Goal: Task Accomplishment & Management: Complete application form

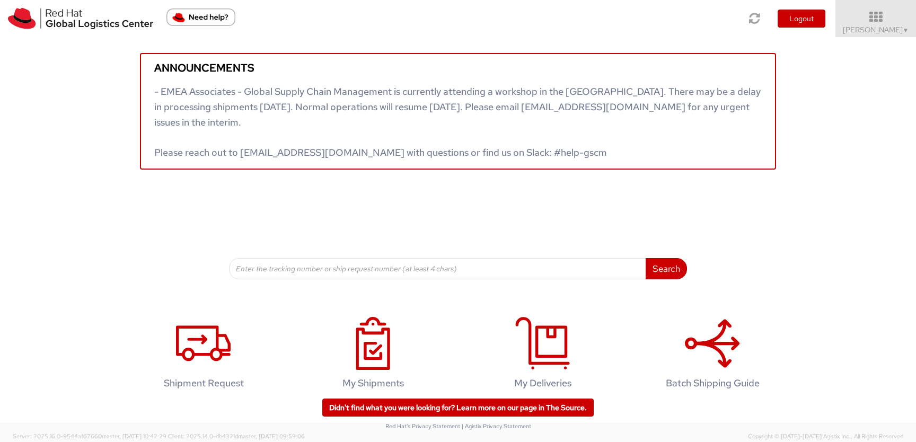
scroll to position [17, 0]
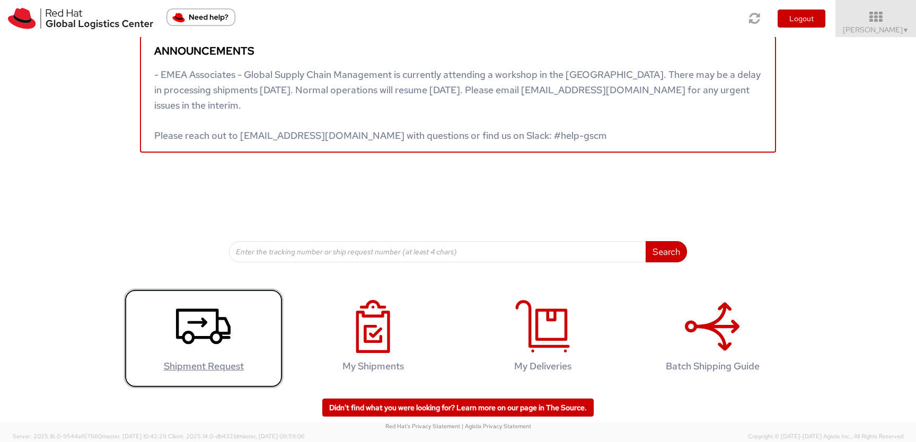
click at [198, 332] on icon at bounding box center [203, 326] width 55 height 53
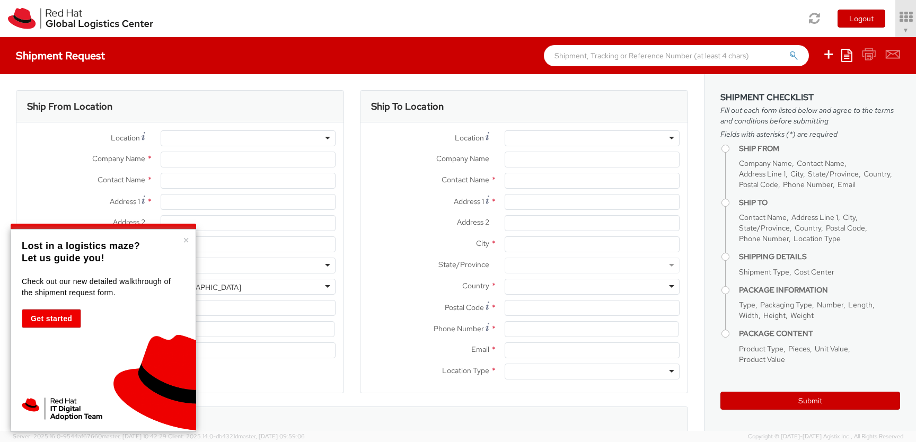
select select "880"
select select
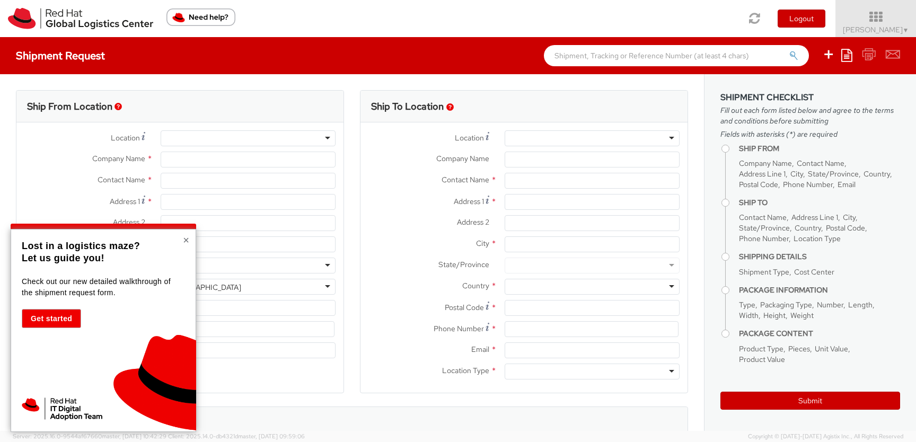
click at [184, 242] on button "×" at bounding box center [186, 240] width 6 height 11
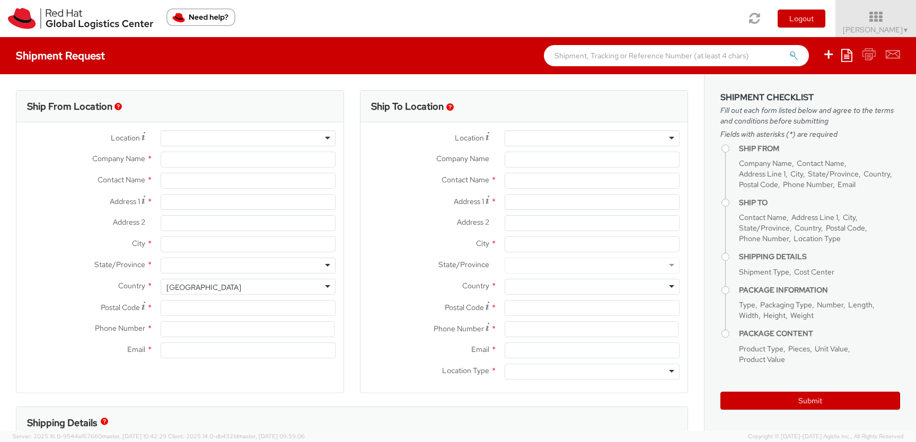
type input "Red Hat, Inc."
type input "Audrey Onderdonk"
type input "100 East Davie Street"
type input "RALEIGH"
type input "27601"
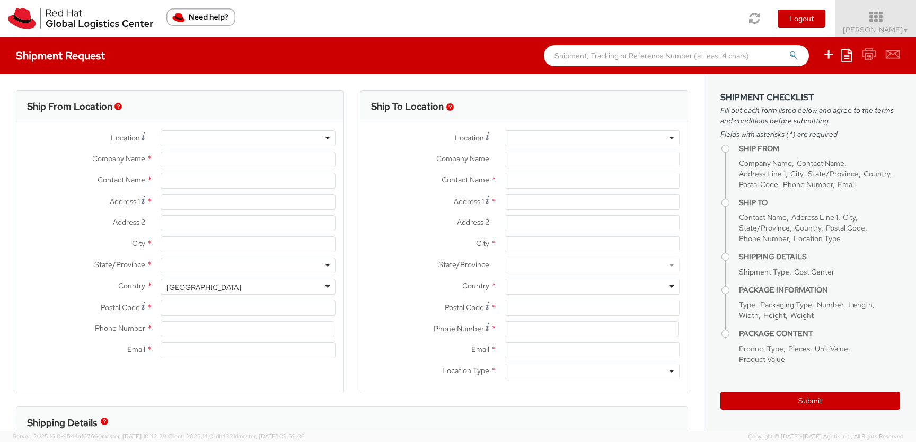
type input "919-754-4950"
type input "aonderdo@redhat.com"
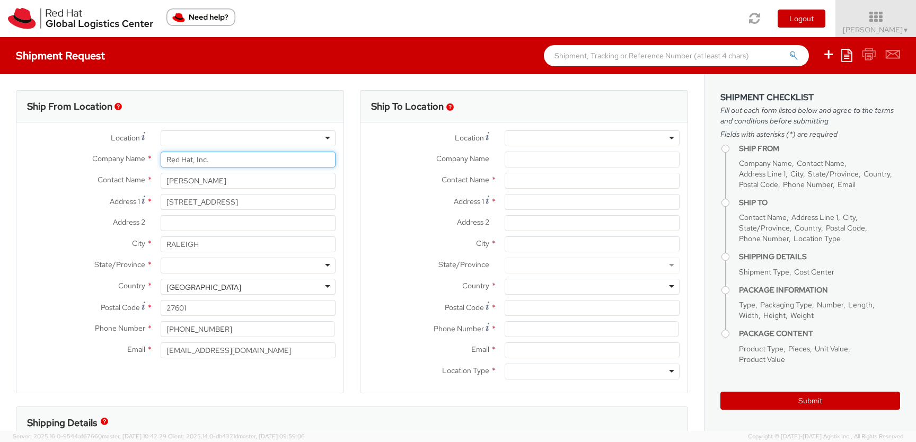
click at [183, 162] on input "Red Hat, Inc." at bounding box center [248, 160] width 175 height 16
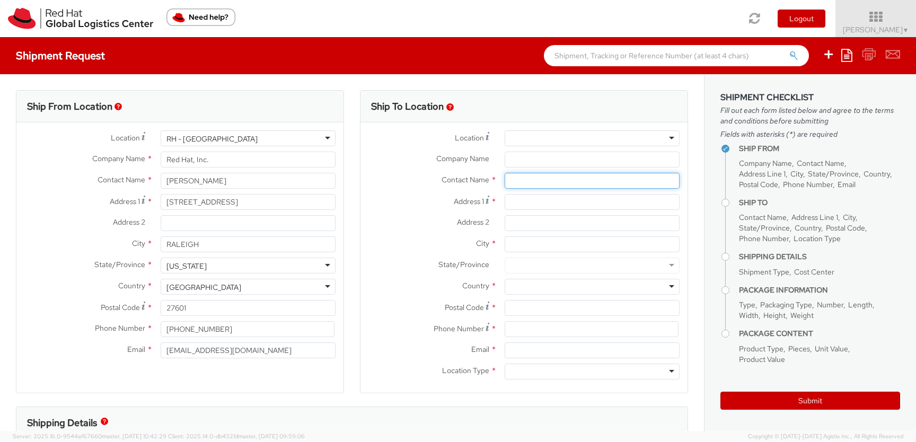
click at [515, 183] on input "text" at bounding box center [592, 181] width 175 height 16
type input "Gunnar Hellekson"
click at [525, 201] on input "Address 1 *" at bounding box center [592, 202] width 175 height 16
paste input "1900 S 2nd St"
type input "1900 S 2nd St"
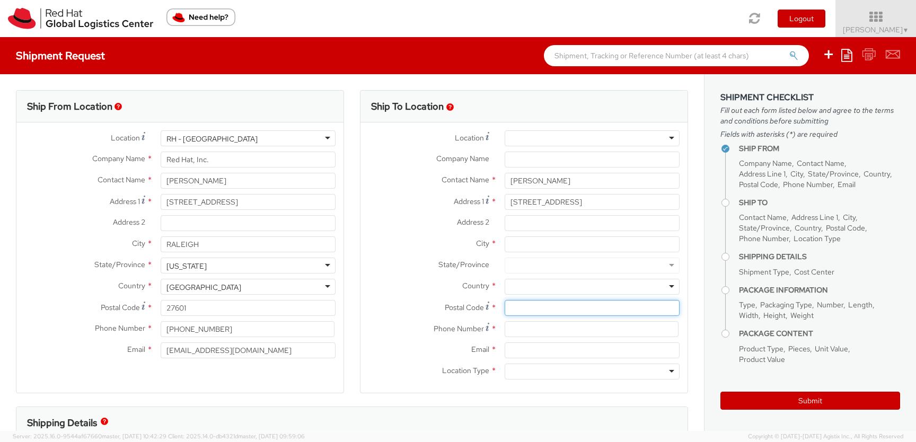
click at [532, 305] on input "Postal Code *" at bounding box center [592, 308] width 175 height 16
paste input "78704"
type input "78704"
click at [555, 287] on div at bounding box center [592, 287] width 175 height 16
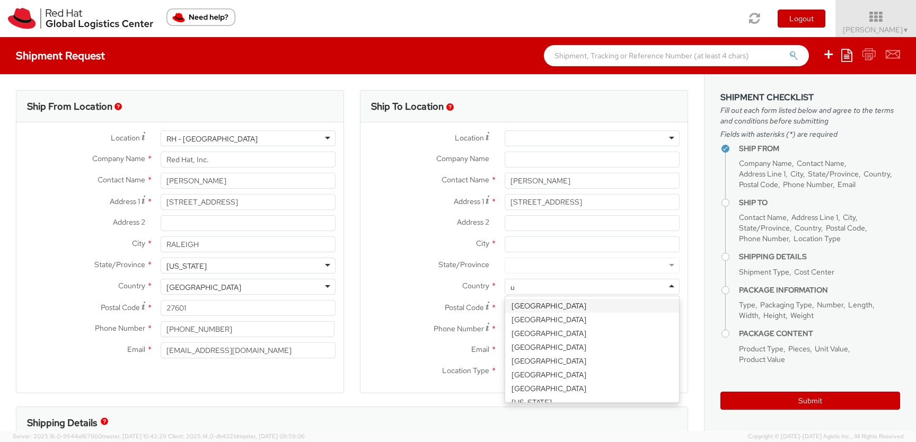
type input "un"
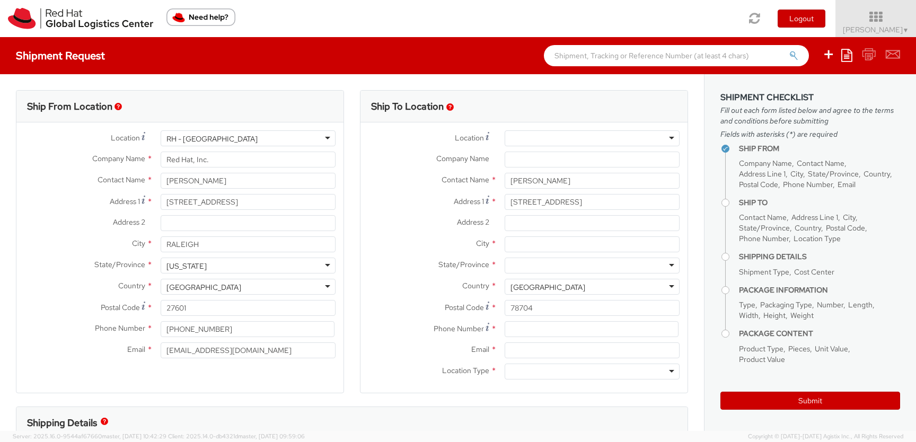
click at [545, 266] on div at bounding box center [592, 266] width 175 height 16
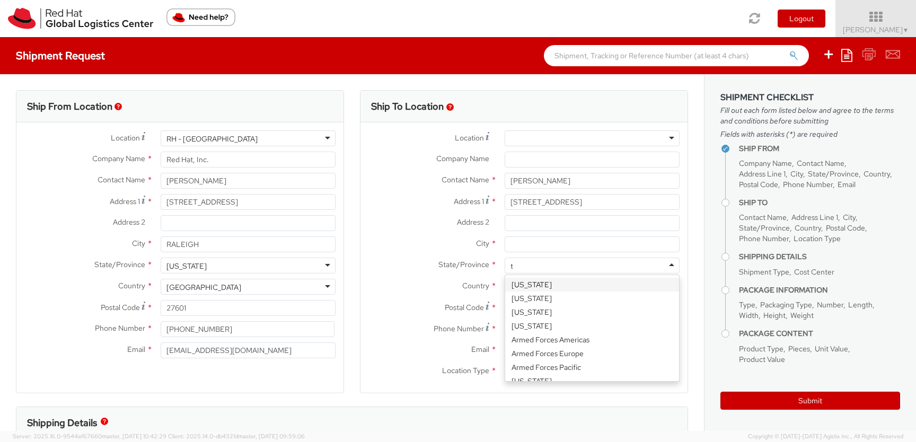
type input "te"
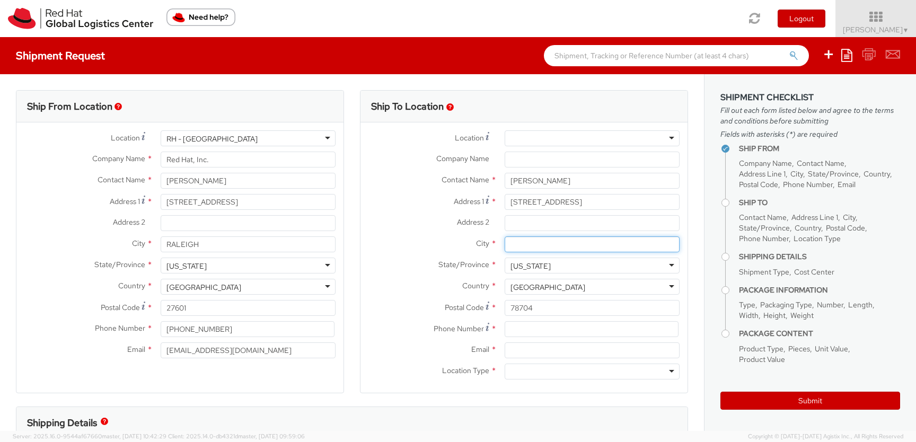
click at [552, 245] on input "City *" at bounding box center [592, 244] width 175 height 16
type input "Austin"
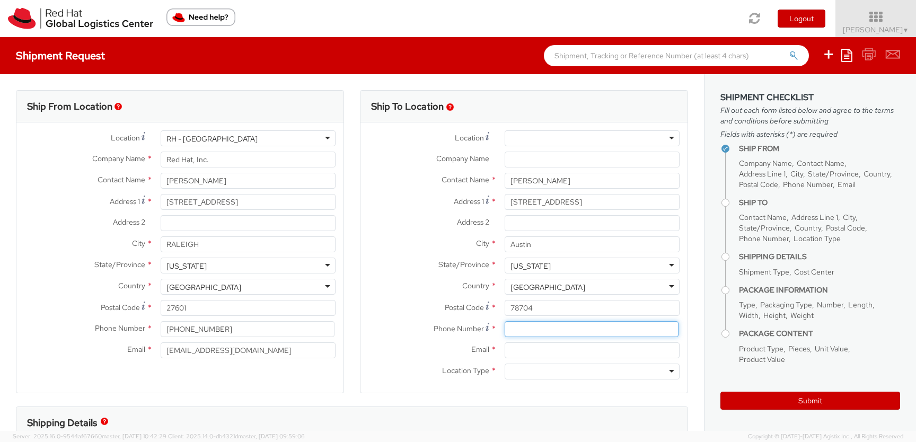
click at [520, 331] on input at bounding box center [592, 329] width 174 height 16
type input "9192440550"
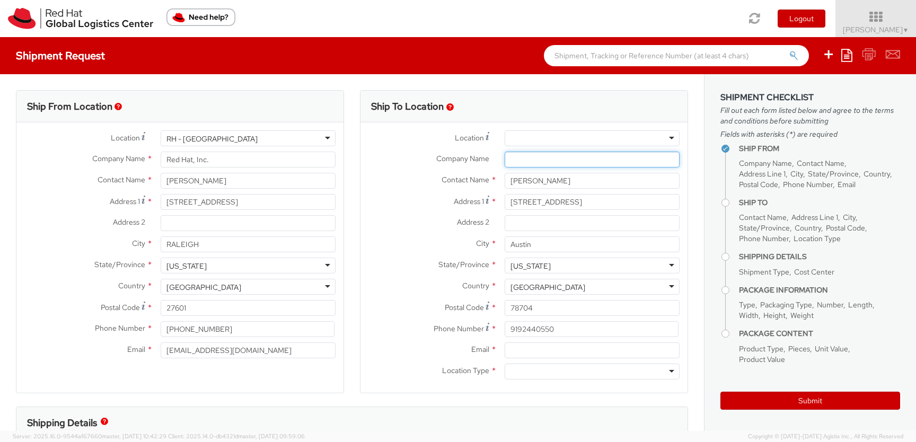
type input "None"
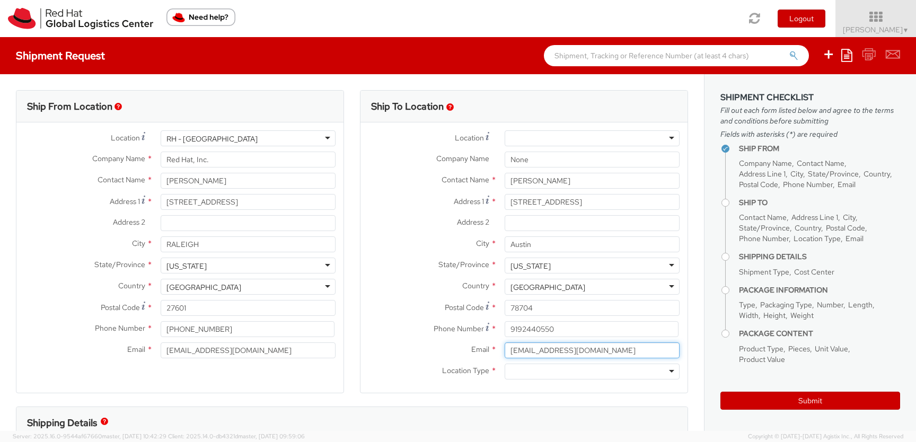
click at [533, 353] on input "audreyonderdonk@gmail.com" at bounding box center [592, 350] width 175 height 16
paste input "ghelleks@redhat"
type input "ghelleks@redhat.com"
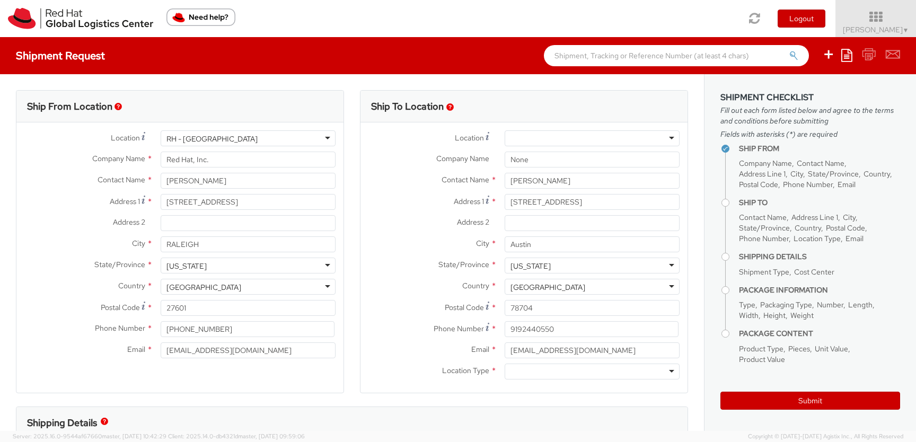
click at [533, 374] on div at bounding box center [592, 372] width 175 height 16
click at [545, 328] on input "9192440550" at bounding box center [592, 329] width 174 height 16
paste input "+12025079027"
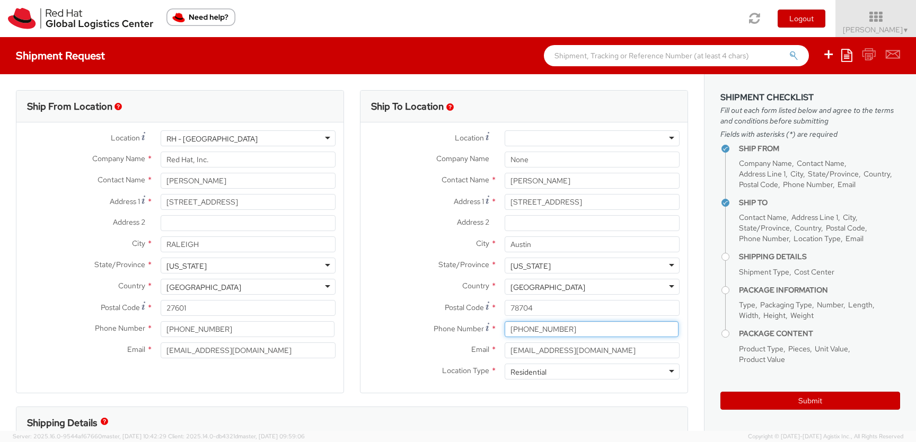
type input "+12025079027"
click at [424, 352] on label "Email *" at bounding box center [428, 349] width 136 height 14
click at [505, 352] on input "ghelleks@redhat.com" at bounding box center [592, 350] width 175 height 16
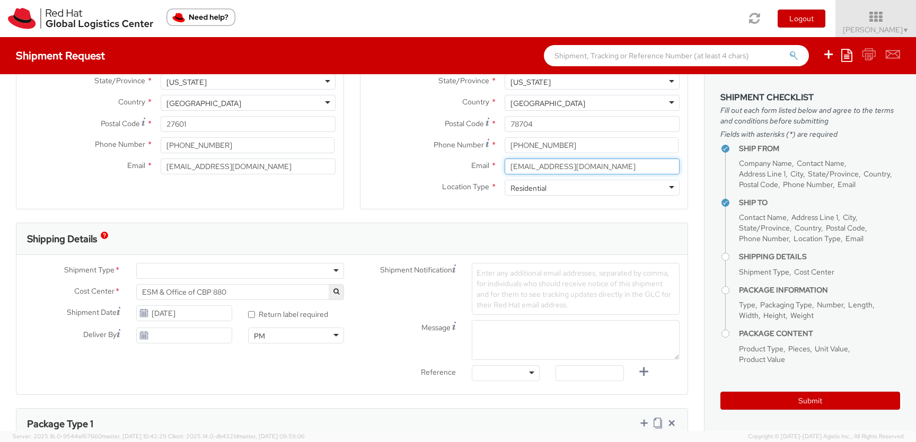
scroll to position [193, 0]
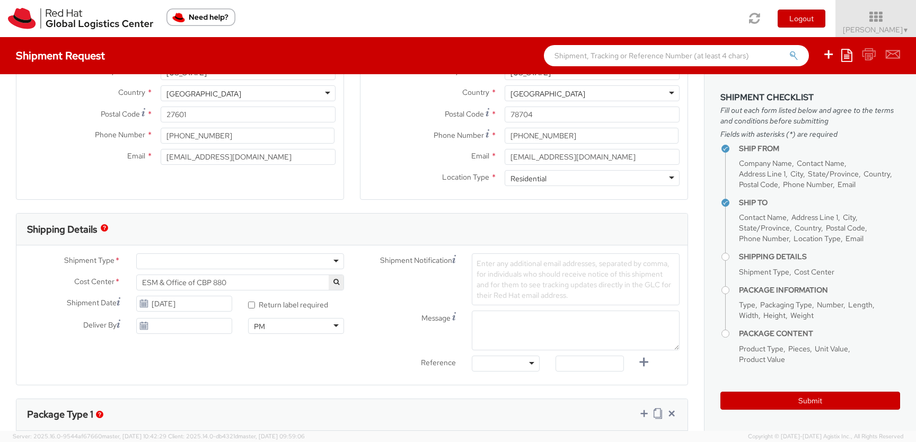
click at [285, 267] on div at bounding box center [240, 261] width 208 height 16
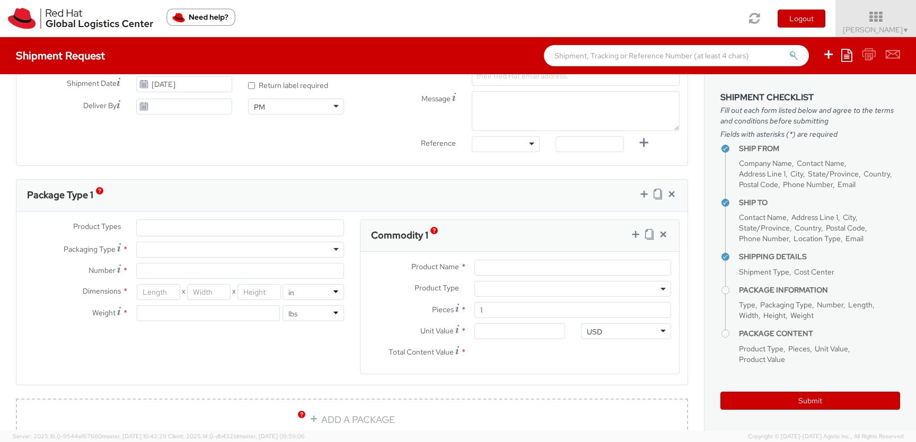
scroll to position [417, 0]
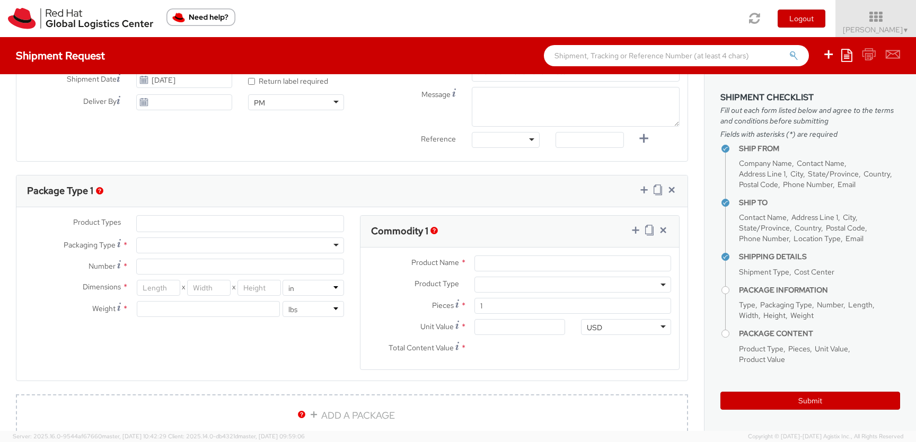
click at [223, 244] on div at bounding box center [240, 245] width 208 height 16
click at [190, 271] on input "Number *" at bounding box center [240, 267] width 208 height 16
type input "1"
click at [161, 286] on input "number" at bounding box center [158, 288] width 43 height 16
type input "20"
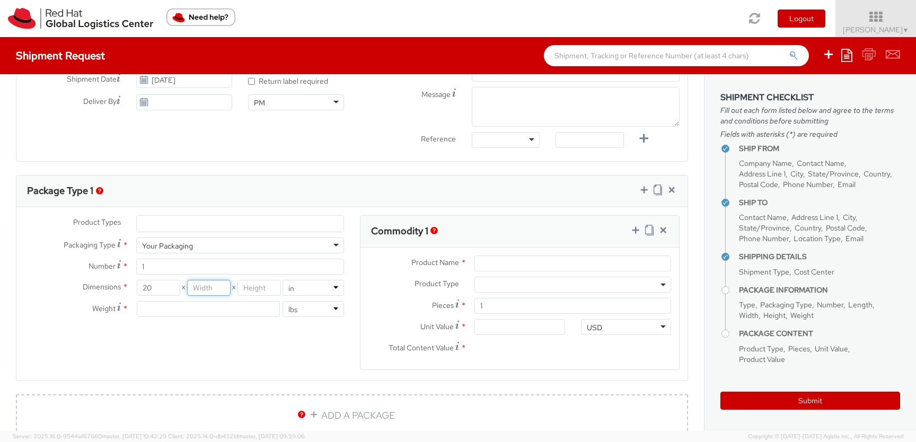
click at [202, 285] on input "number" at bounding box center [208, 288] width 43 height 16
type input "6"
click at [252, 287] on input "number" at bounding box center [258, 288] width 43 height 16
type input "20"
click at [166, 288] on input "20" at bounding box center [158, 288] width 43 height 16
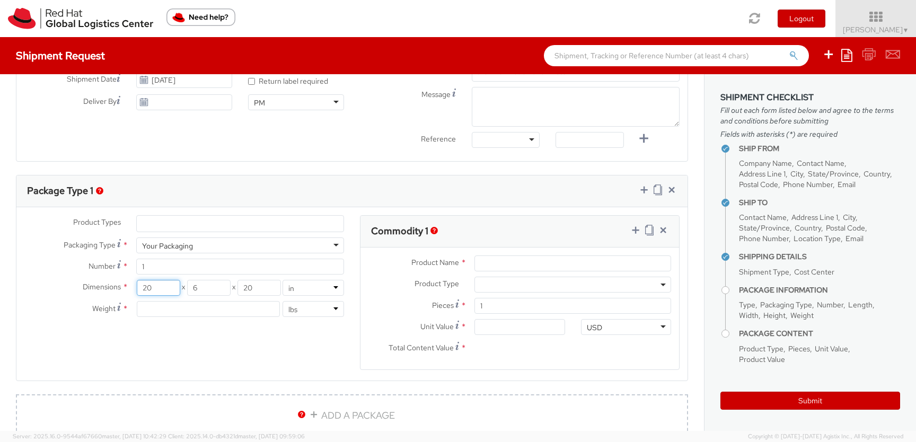
click at [143, 288] on input "20" at bounding box center [158, 288] width 43 height 16
type input "30"
click at [254, 361] on div "Product Types * Documents Docking Station Laptop Monitor Other Hardware Server …" at bounding box center [351, 299] width 671 height 168
click at [207, 312] on input "number" at bounding box center [208, 309] width 143 height 16
type input "5"
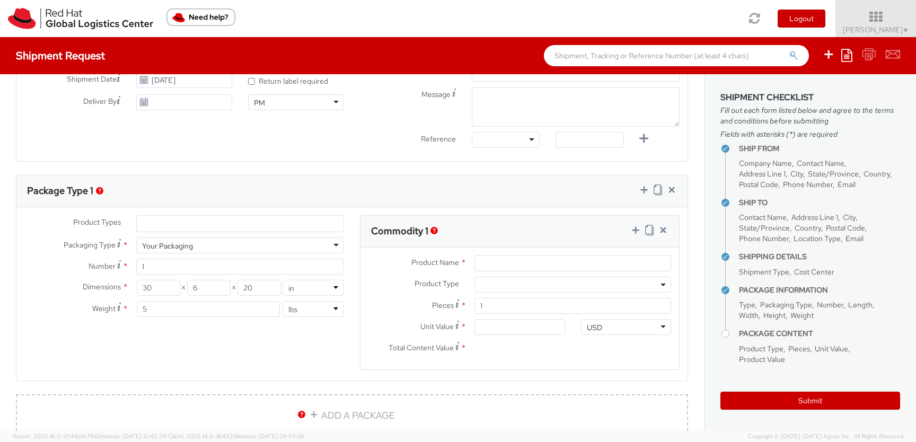
click at [220, 339] on div "Product Types * Documents Docking Station Laptop Monitor Other Hardware Server …" at bounding box center [351, 299] width 671 height 168
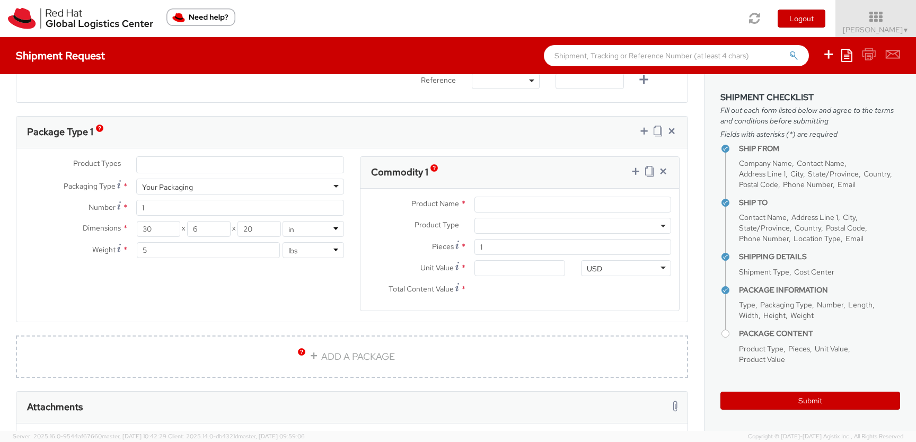
scroll to position [480, 0]
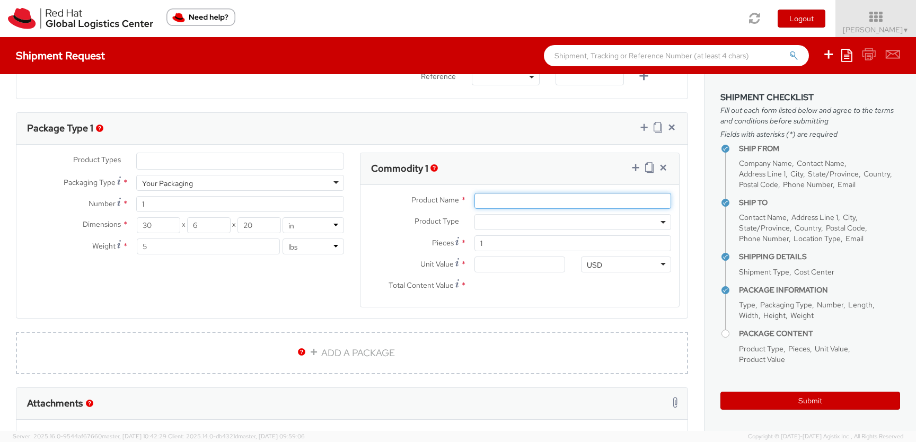
click at [482, 200] on input "Product Name *" at bounding box center [572, 201] width 197 height 16
type input "Gift"
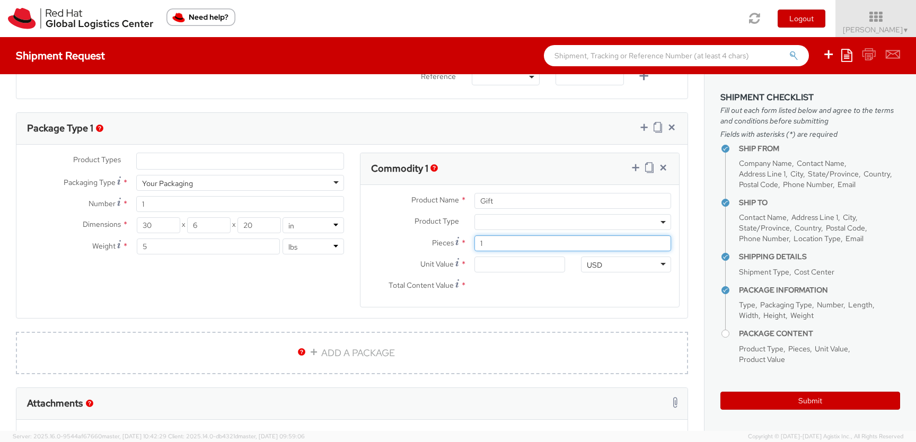
click at [516, 242] on input "1" at bounding box center [572, 243] width 197 height 16
click at [510, 263] on input "Unit Value *" at bounding box center [519, 264] width 90 height 16
type input "5.00"
type input "50.00"
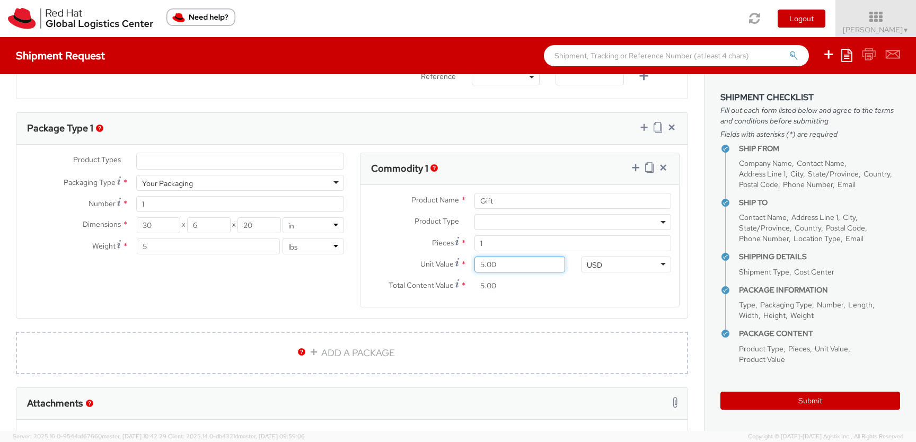
type input "50.00"
click at [589, 301] on div "Product Name * Gift Product Type * Documents Docking Station Laptop Monitor Oth…" at bounding box center [519, 246] width 319 height 122
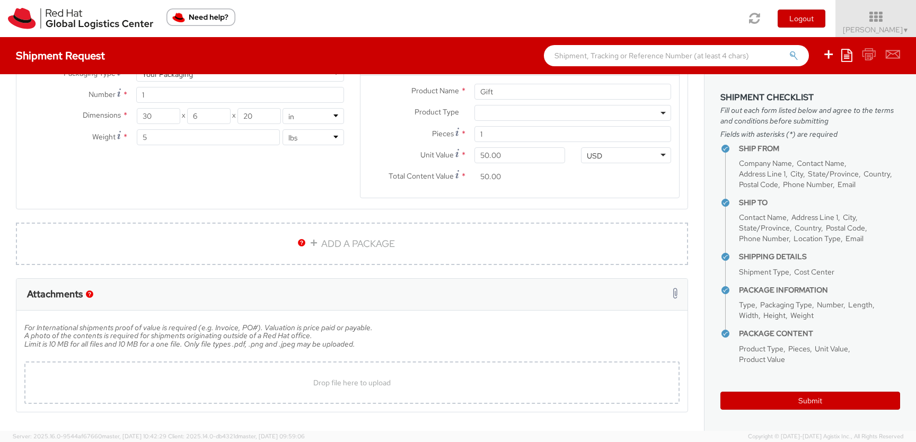
scroll to position [626, 0]
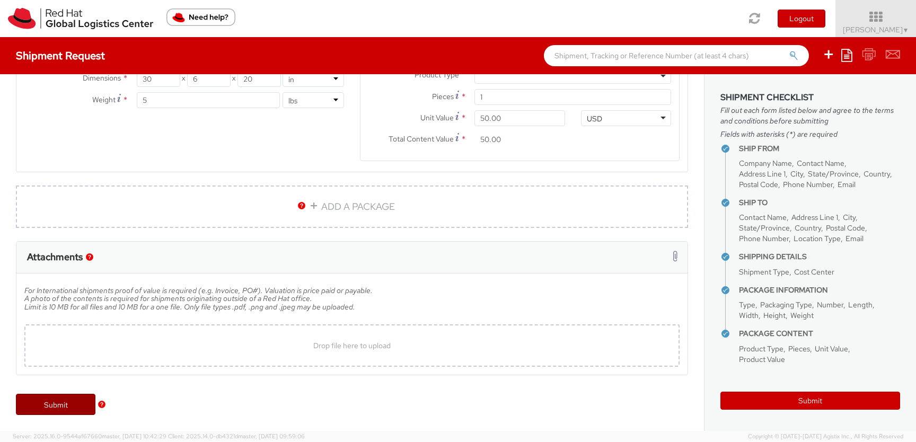
click at [58, 407] on link "Submit" at bounding box center [55, 404] width 79 height 21
